Goal: Information Seeking & Learning: Learn about a topic

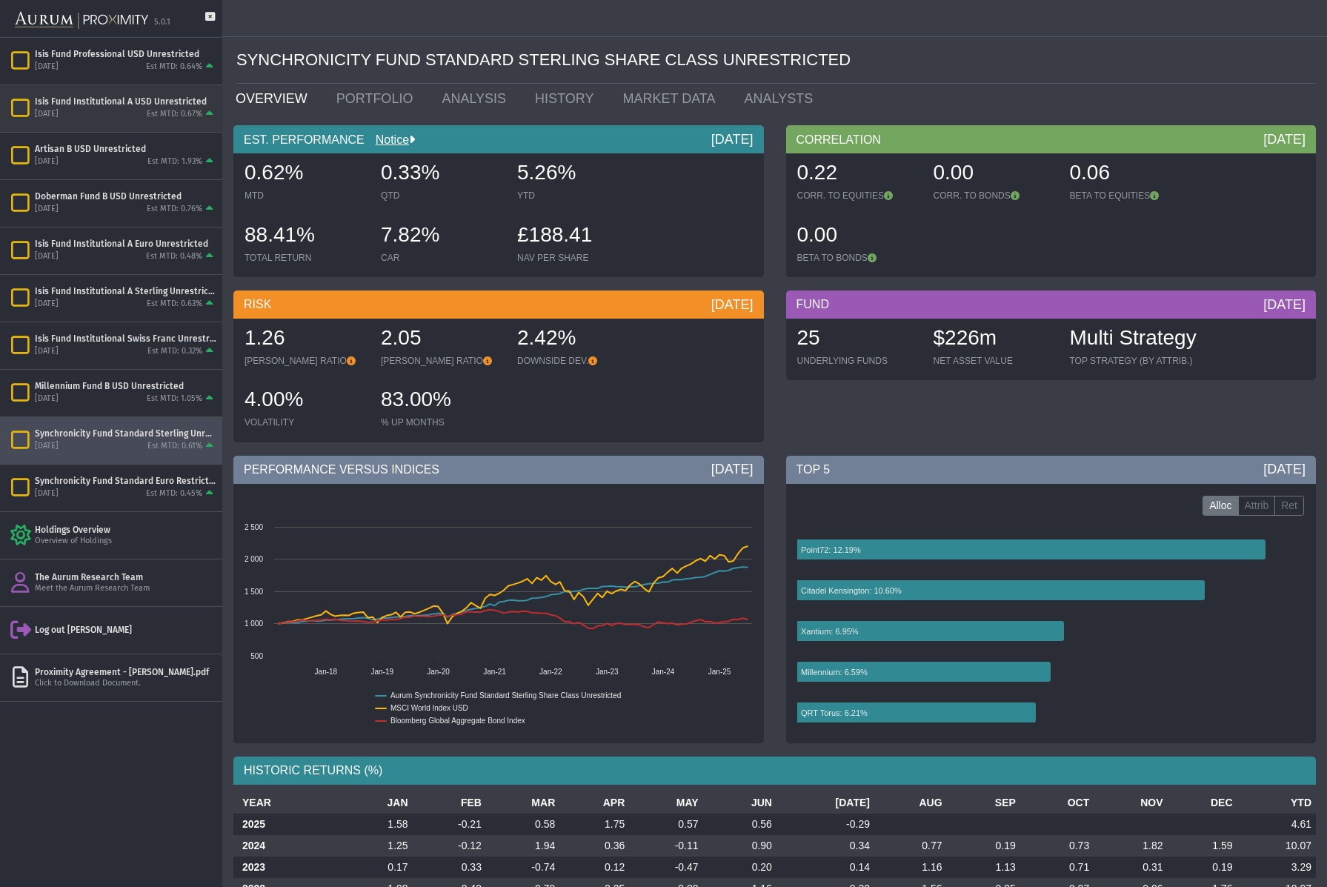
click at [114, 107] on div "Isis Fund Institutional A USD Unrestricted" at bounding box center [126, 102] width 182 height 12
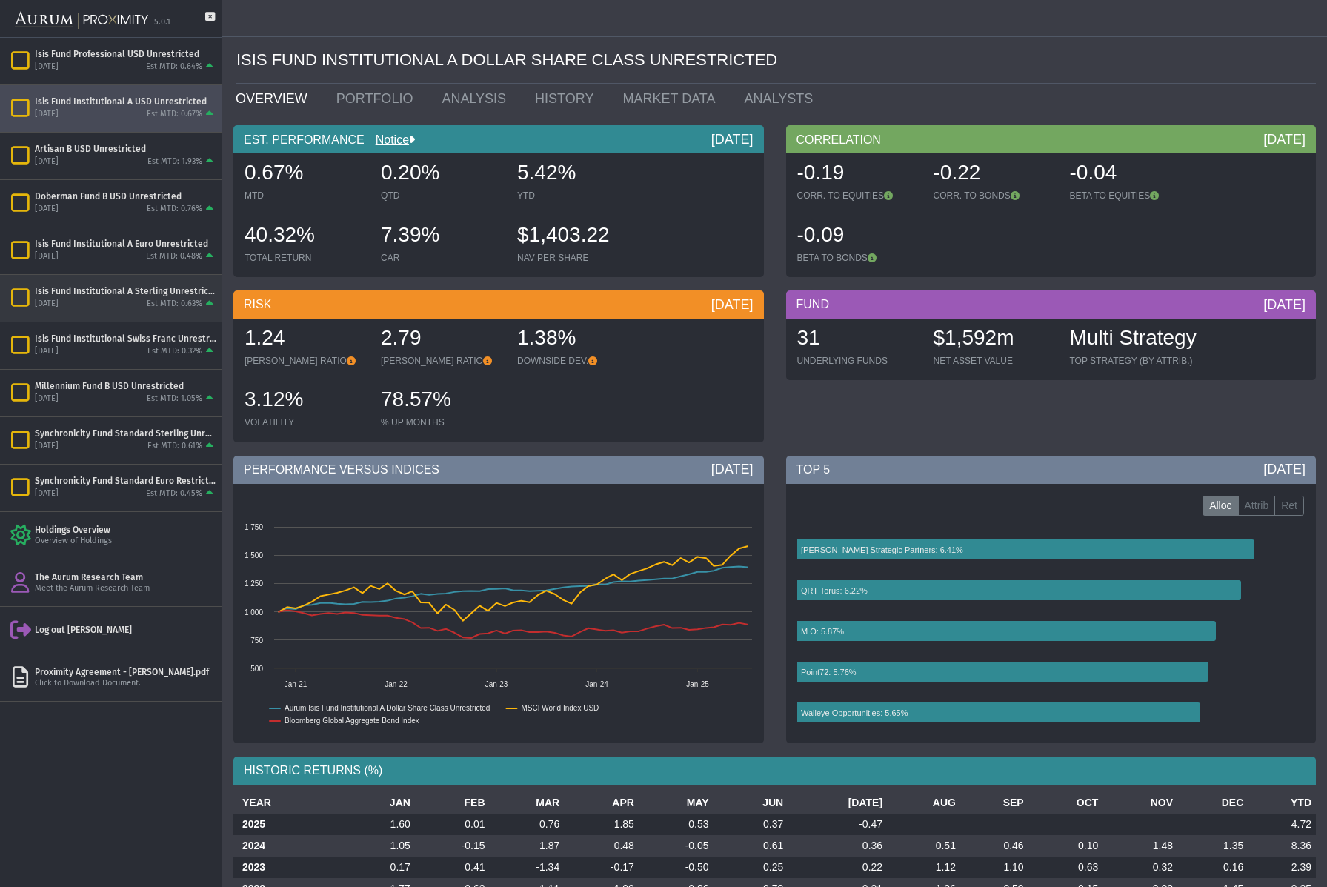
click at [139, 296] on body "5.0.1 Pull down to refresh... Release to refresh... Refreshing... Isis Fund Pro…" at bounding box center [663, 443] width 1327 height 887
click at [90, 303] on div "[DATE] Est MTD: 0.63%" at bounding box center [126, 304] width 182 height 13
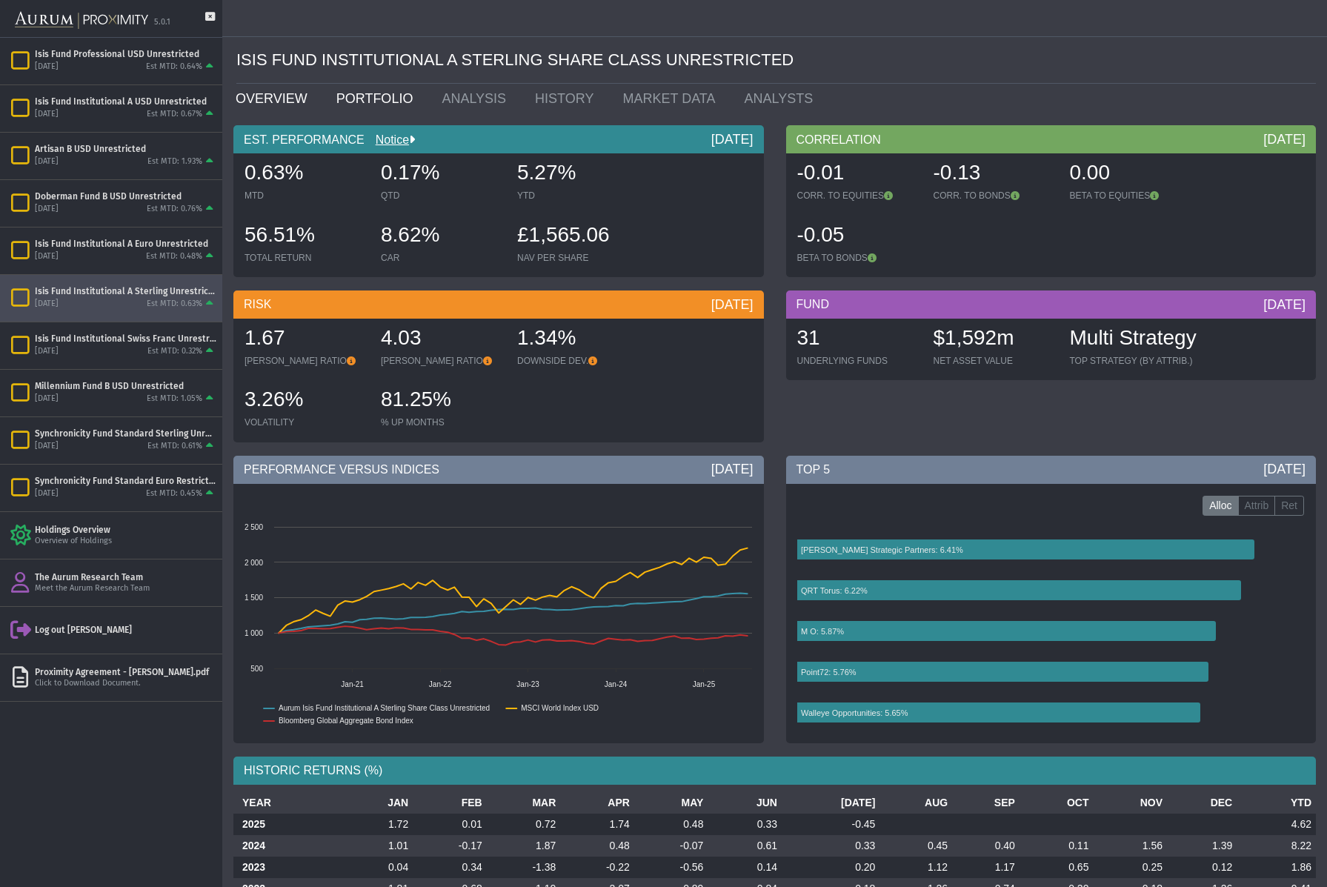
click at [368, 93] on link "PORTFOLIO" at bounding box center [378, 99] width 106 height 30
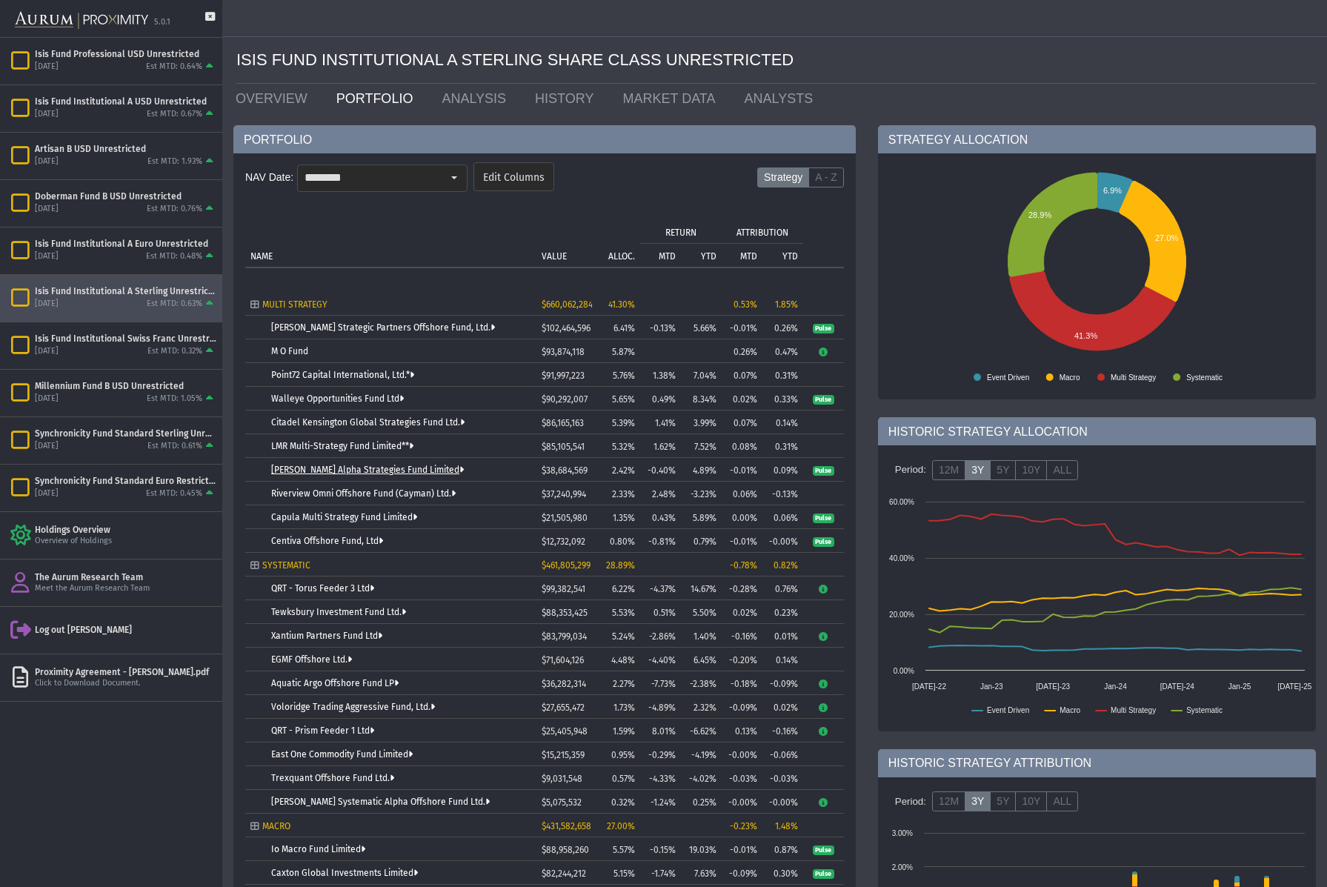
click at [330, 470] on link "[PERSON_NAME] Alpha Strategies Fund Limited" at bounding box center [367, 470] width 193 height 10
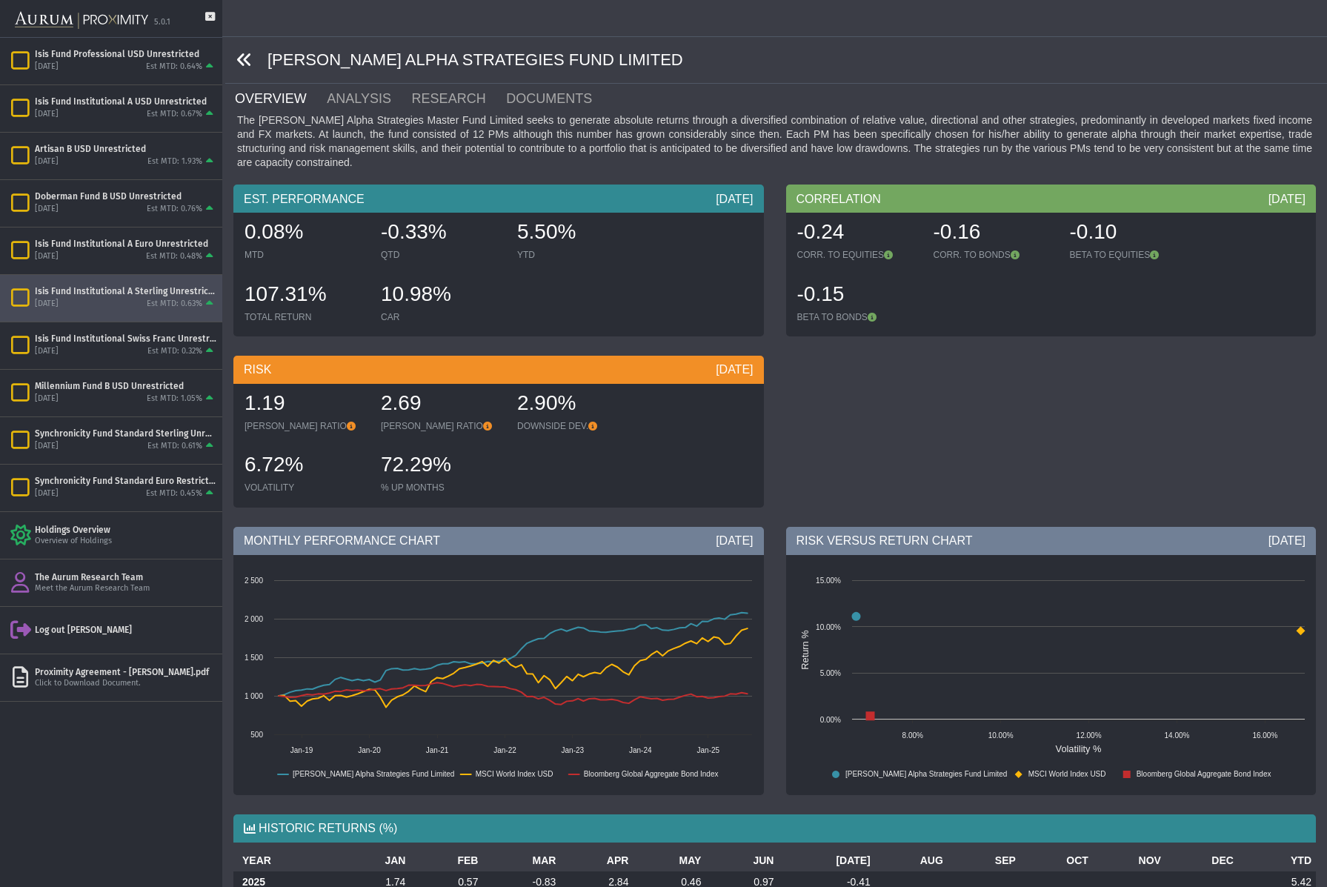
click at [246, 64] on icon at bounding box center [244, 60] width 16 height 16
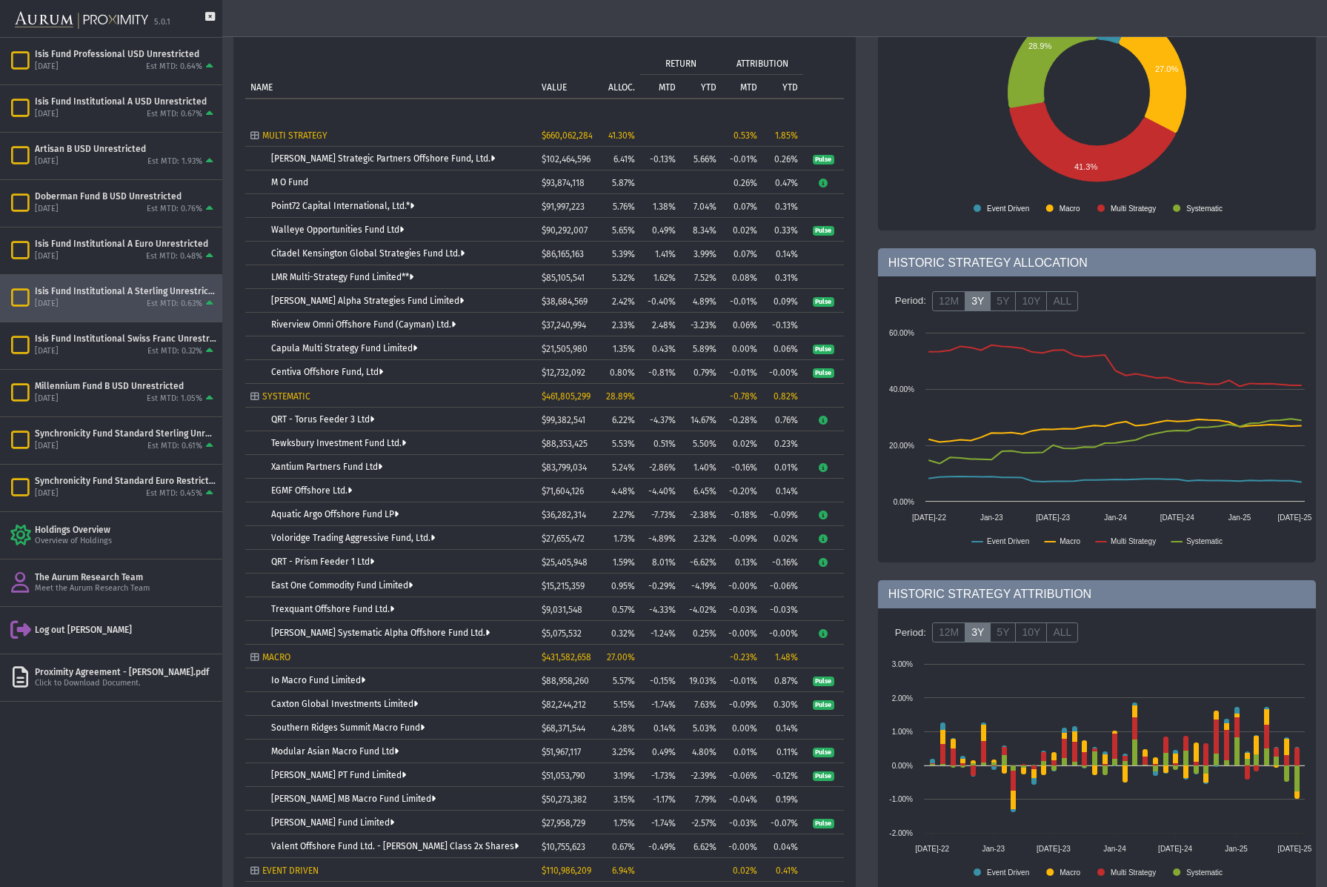
scroll to position [214, 0]
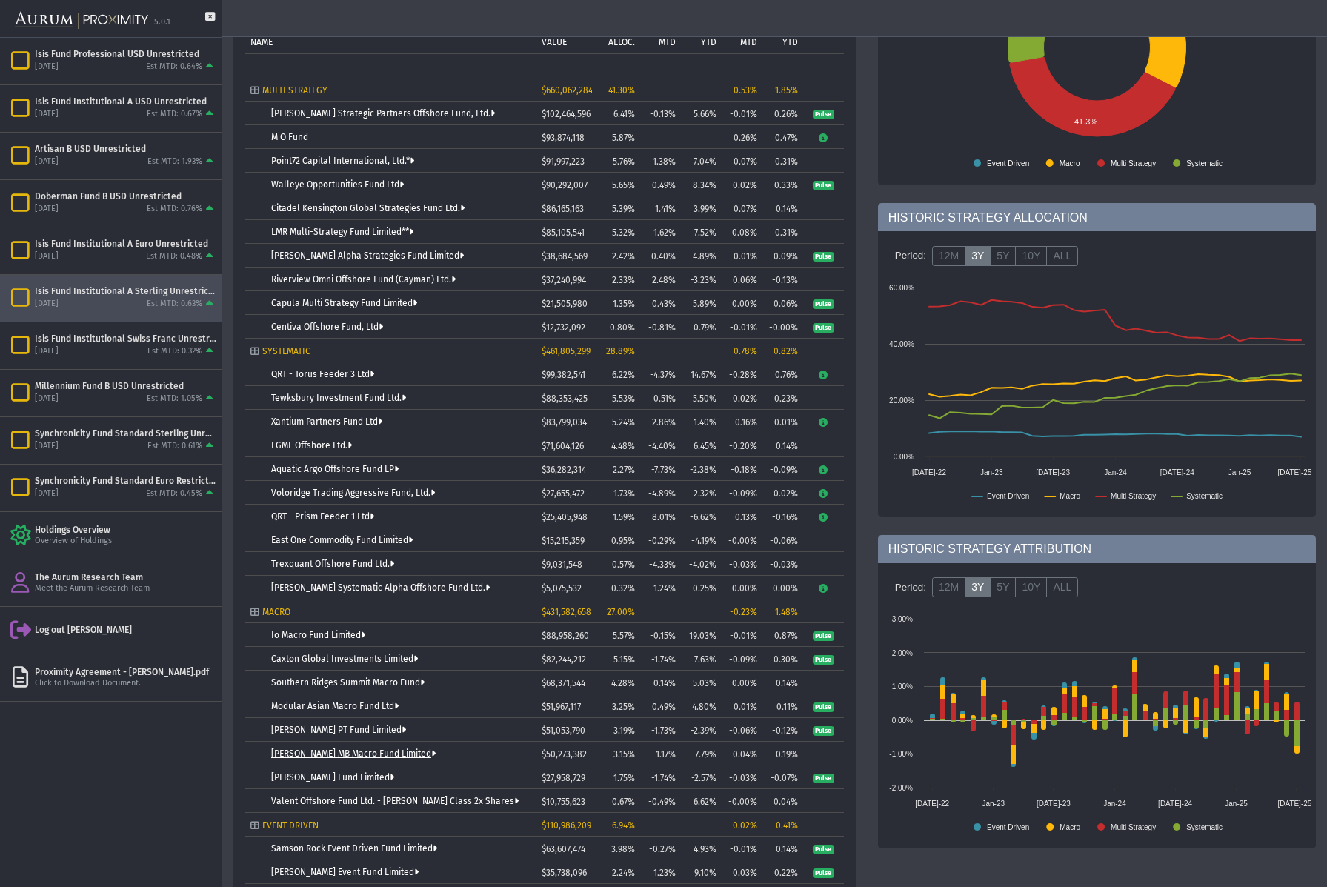
click at [405, 756] on link "[PERSON_NAME] MB Macro Fund Limited" at bounding box center [353, 753] width 165 height 10
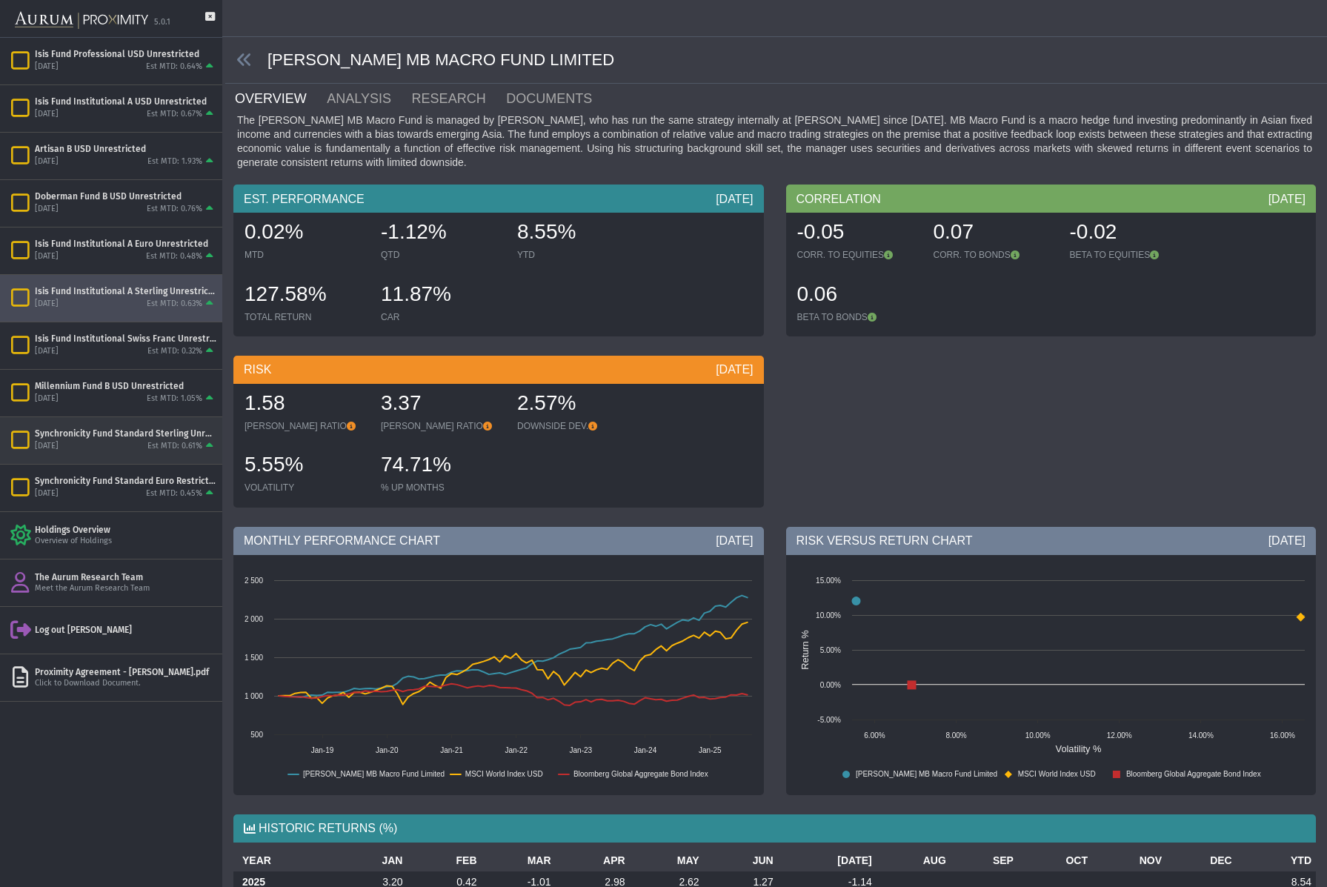
drag, startPoint x: 121, startPoint y: 439, endPoint x: 127, endPoint y: 435, distance: 8.0
click at [126, 437] on div "Synchronicity Fund Standard Sterling Unrestricted [DATE] Est MTD: 0.61%" at bounding box center [126, 440] width 182 height 25
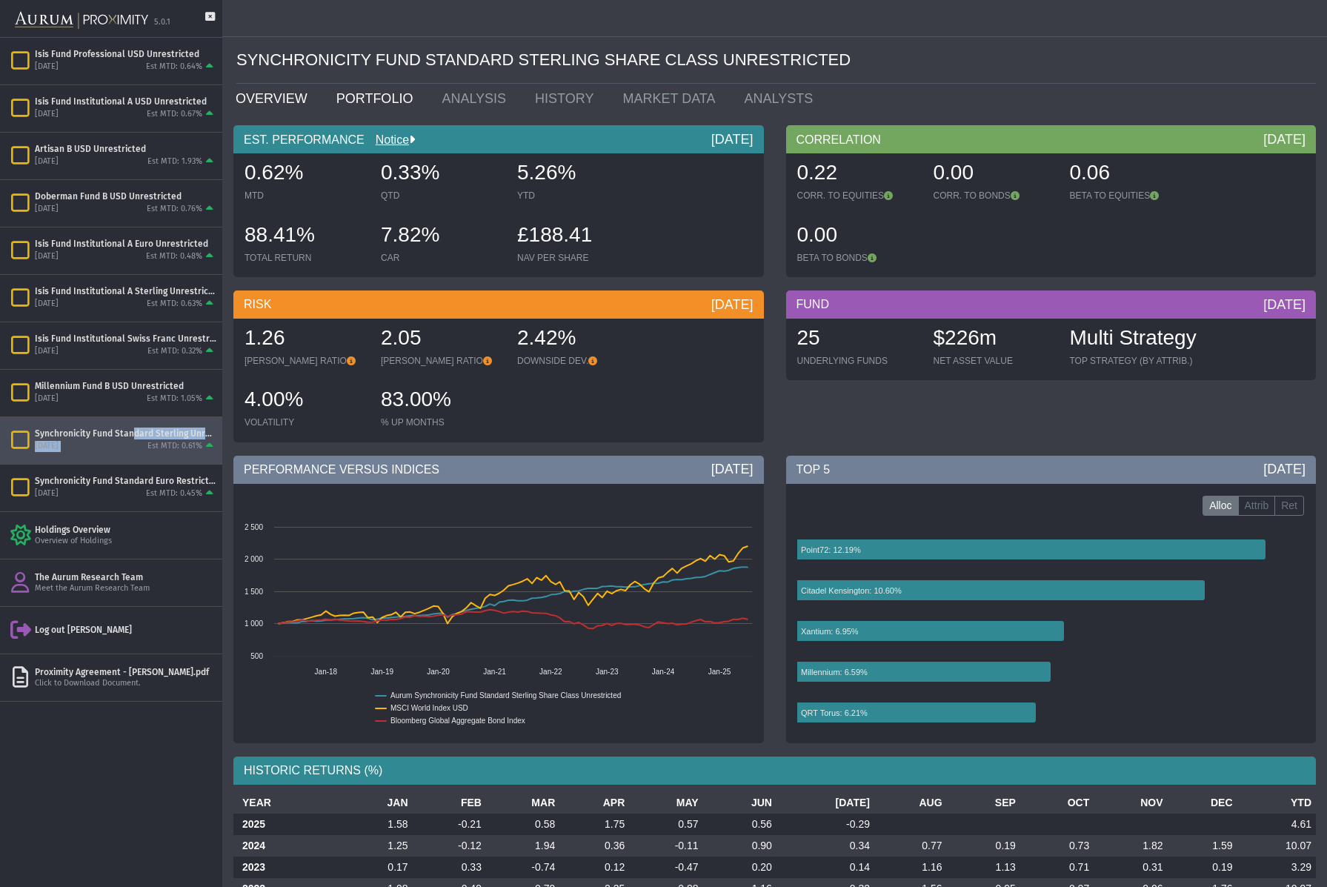
click at [382, 96] on link "PORTFOLIO" at bounding box center [378, 99] width 106 height 30
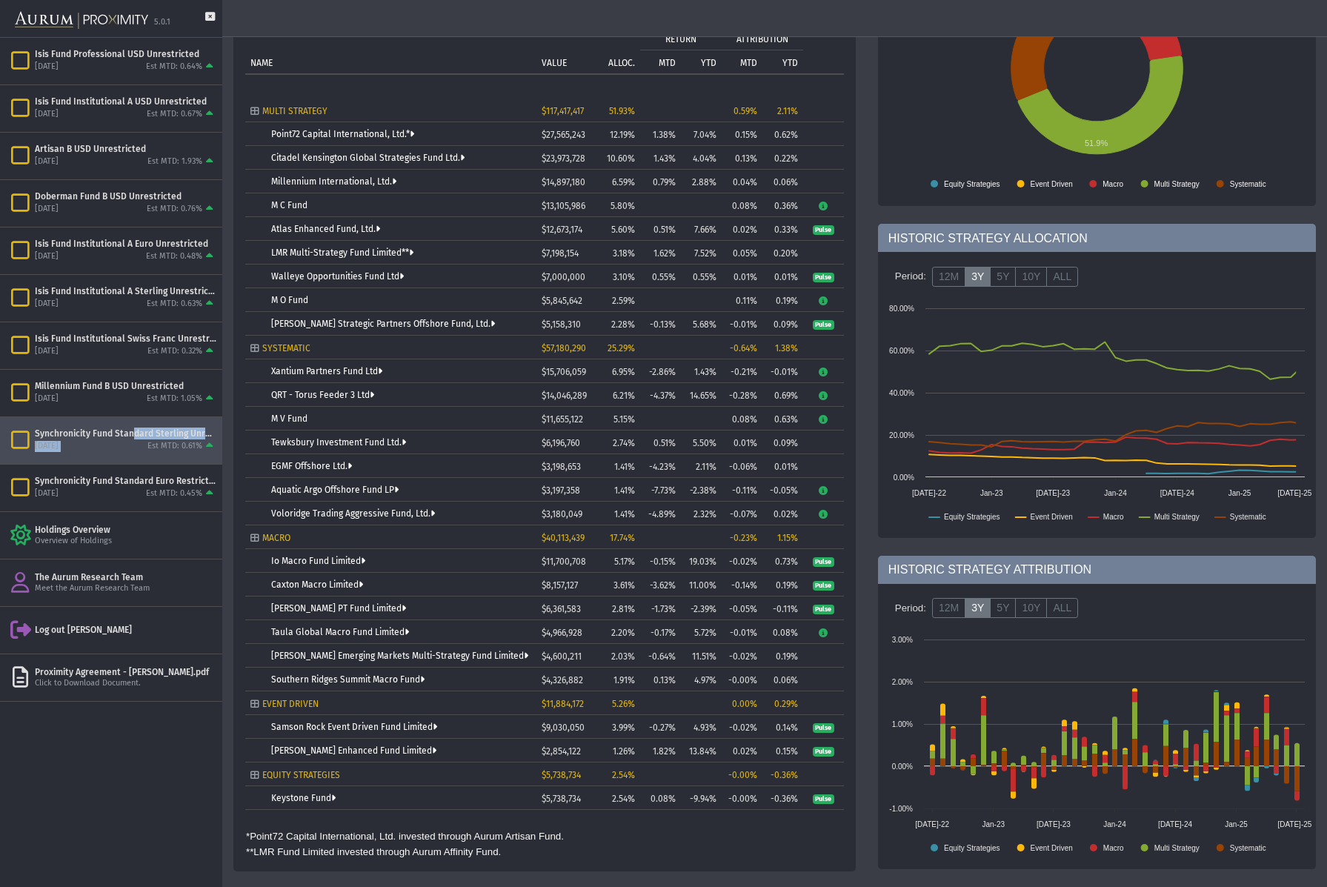
scroll to position [193, 0]
click at [353, 232] on link "Atlas Enhanced Fund, Ltd." at bounding box center [325, 230] width 109 height 10
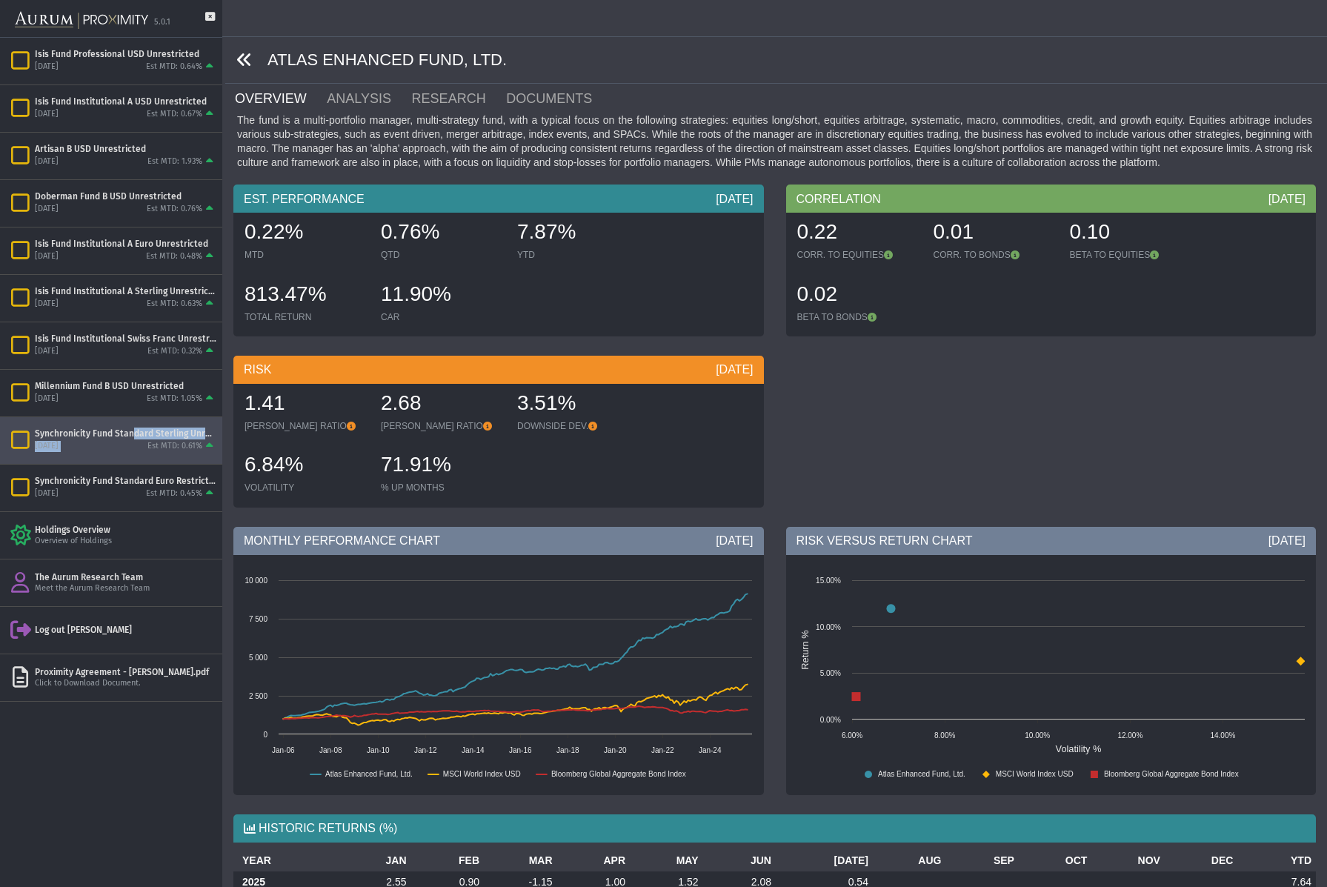
click at [246, 56] on icon at bounding box center [244, 60] width 16 height 16
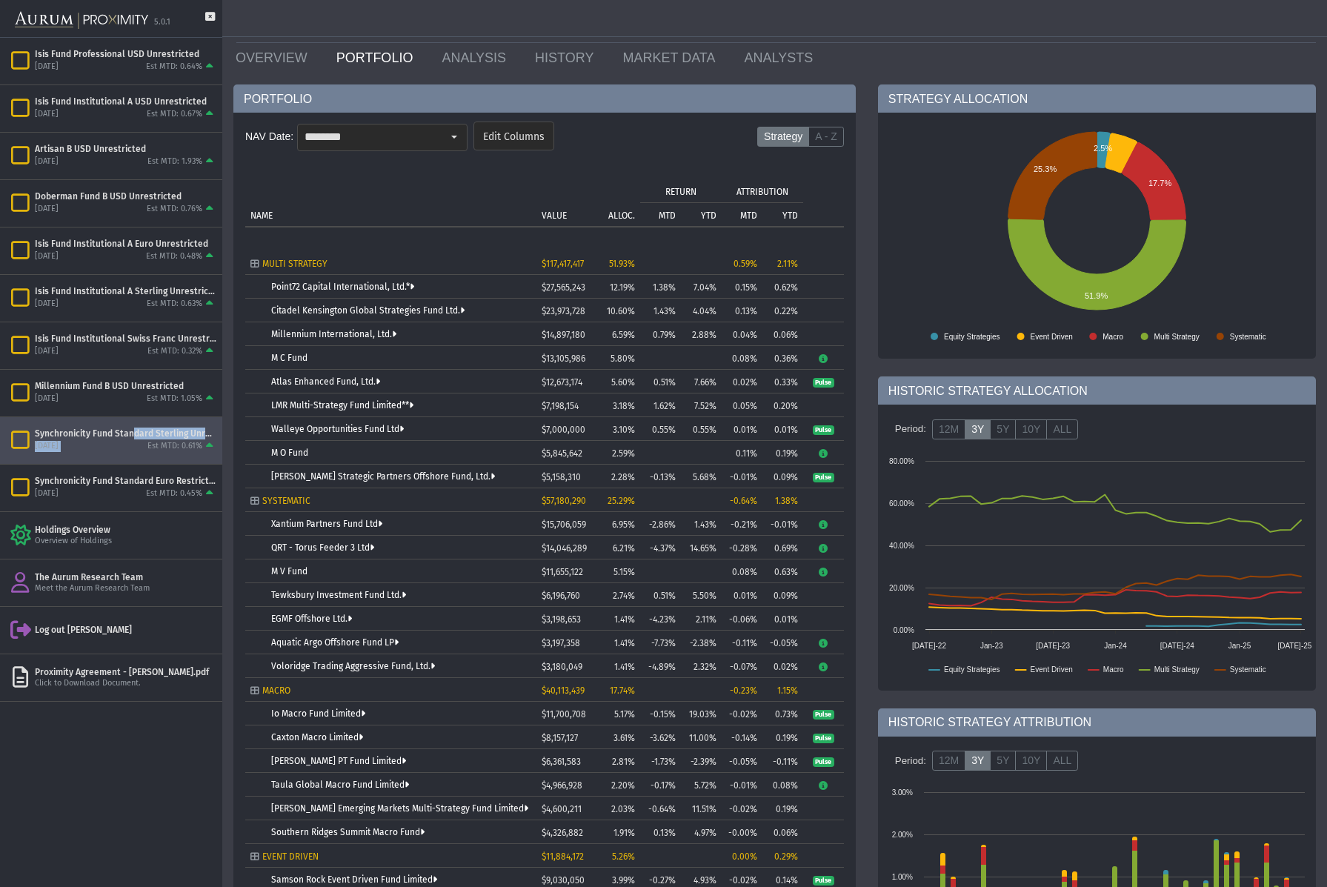
scroll to position [161, 0]
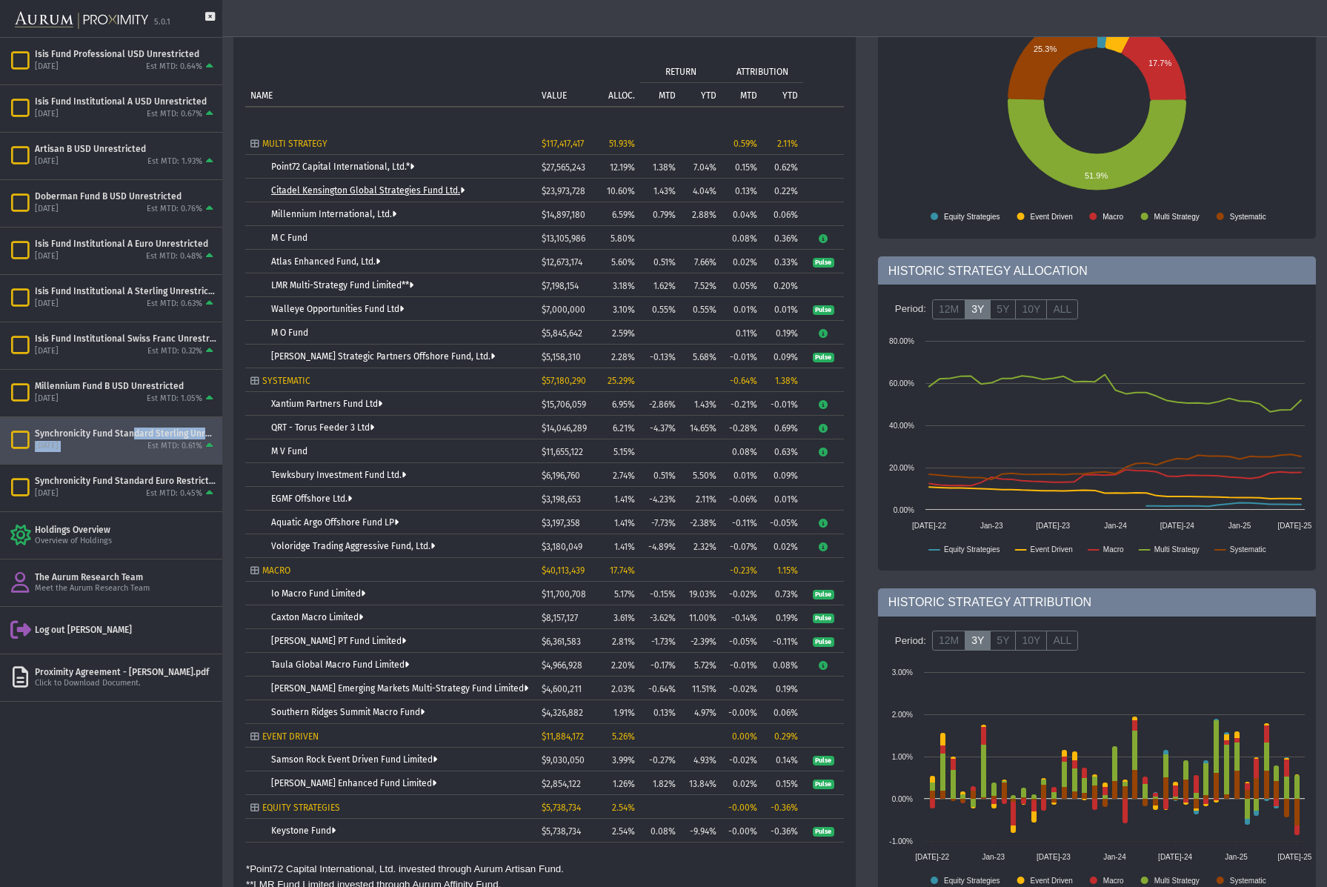
click at [366, 188] on link "Citadel Kensington Global Strategies Fund Ltd." at bounding box center [367, 190] width 193 height 10
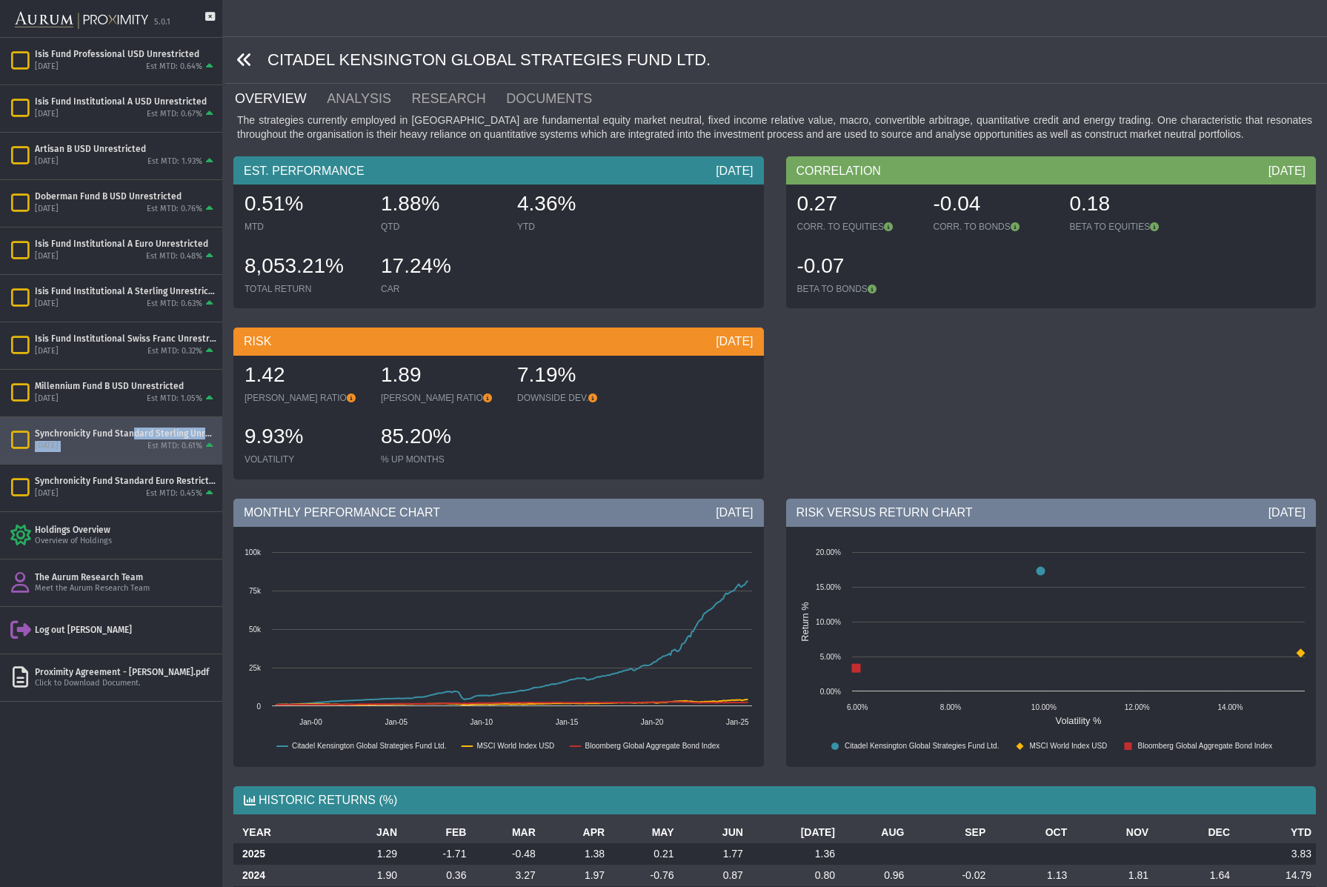
click at [247, 60] on icon at bounding box center [244, 60] width 16 height 16
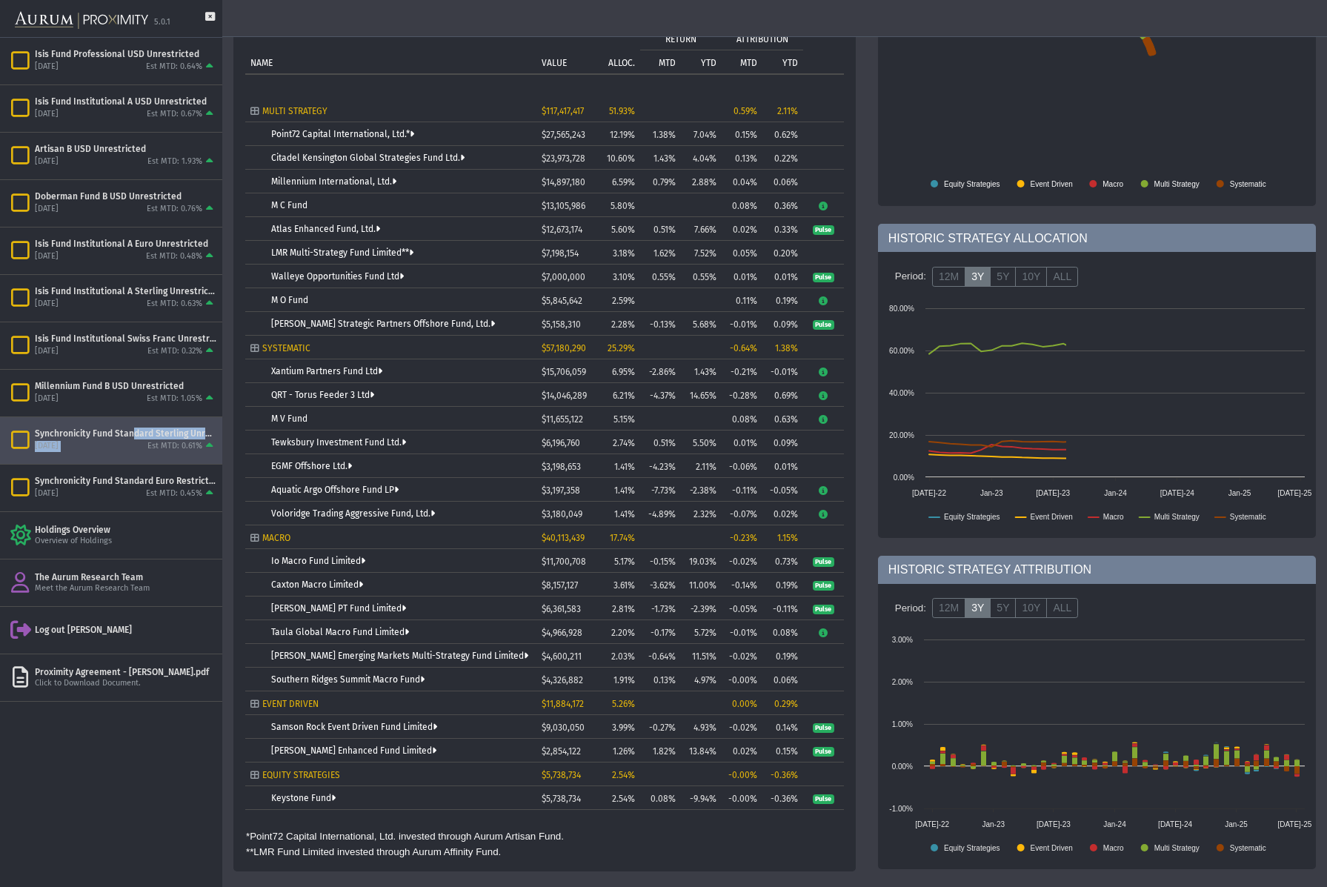
scroll to position [193, 0]
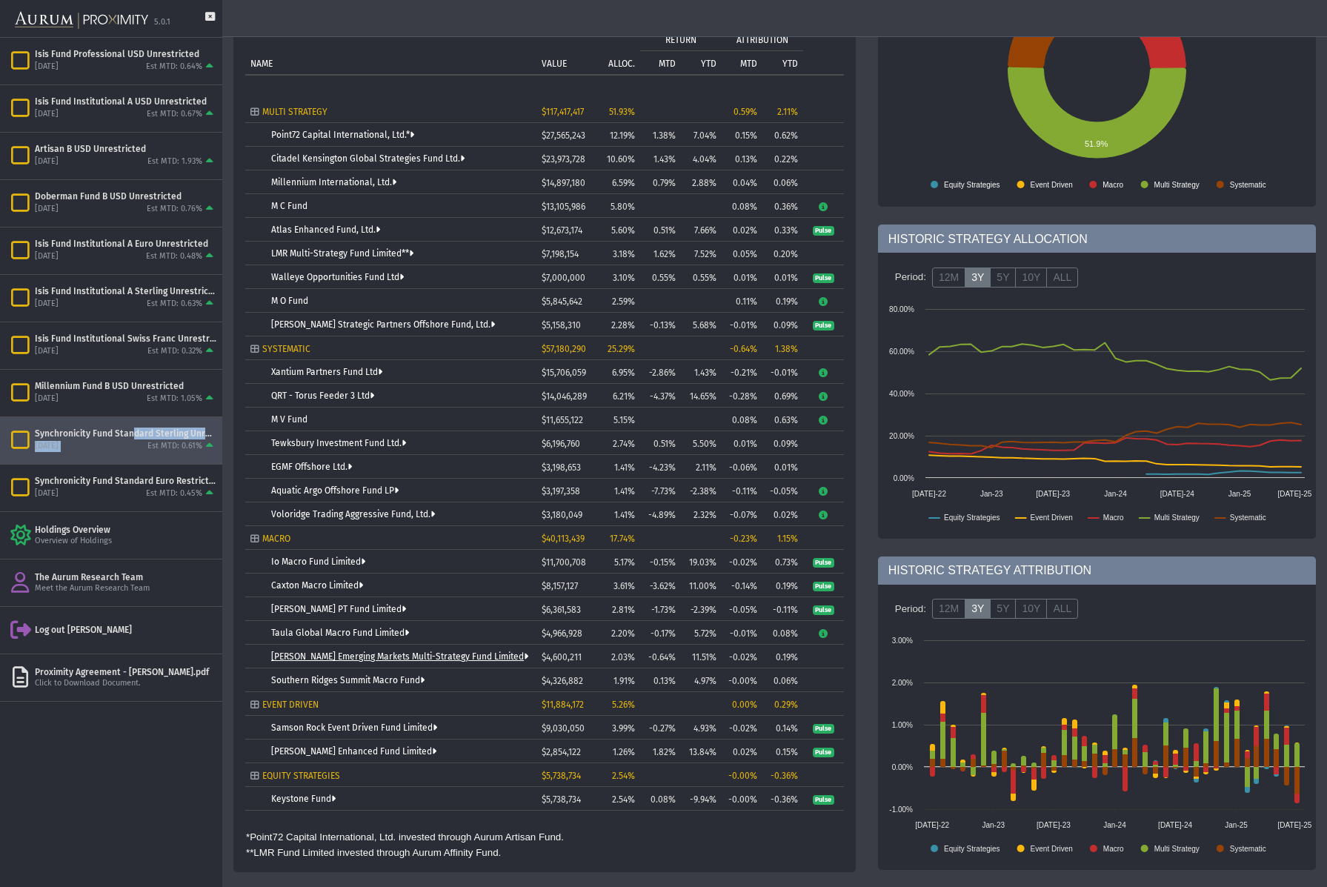
click at [395, 658] on link "[PERSON_NAME] Emerging Markets Multi-Strategy Fund Limited" at bounding box center [399, 656] width 257 height 10
